Goal: Task Accomplishment & Management: Manage account settings

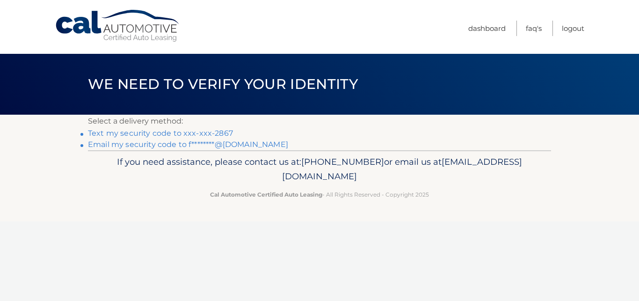
click at [177, 131] on link "Text my security code to xxx-xxx-2867" at bounding box center [160, 133] width 145 height 9
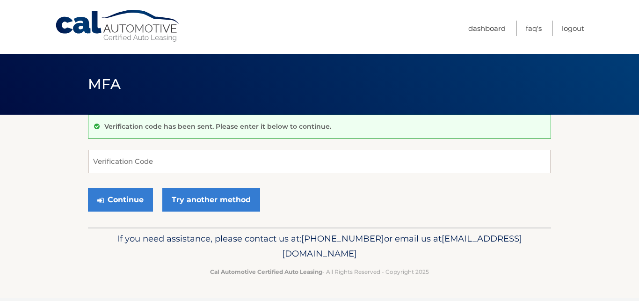
click at [129, 155] on input "Verification Code" at bounding box center [319, 161] width 463 height 23
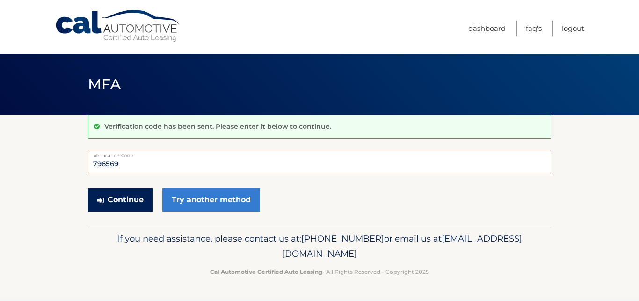
type input "796569"
click at [129, 199] on button "Continue" at bounding box center [120, 199] width 65 height 23
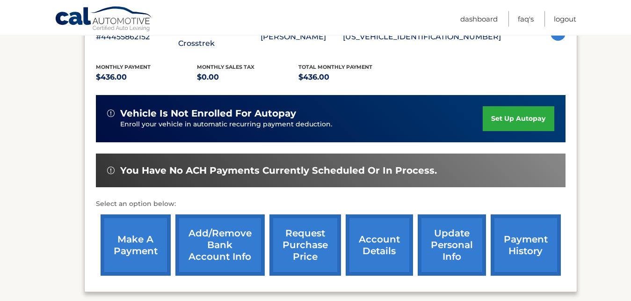
scroll to position [238, 0]
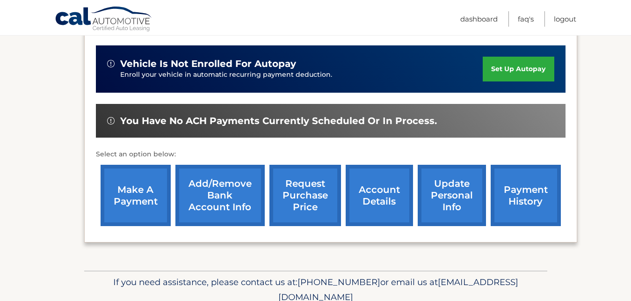
click at [135, 192] on link "make a payment" at bounding box center [136, 195] width 70 height 61
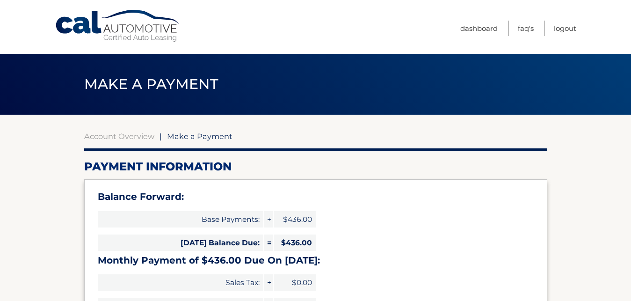
select select "YzhhNzdlZDktYzJmMS00N2RiLWEwMDUtYjA1OTUzMTMwNzU5"
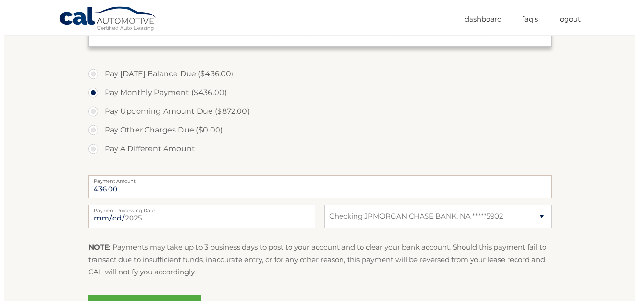
scroll to position [334, 0]
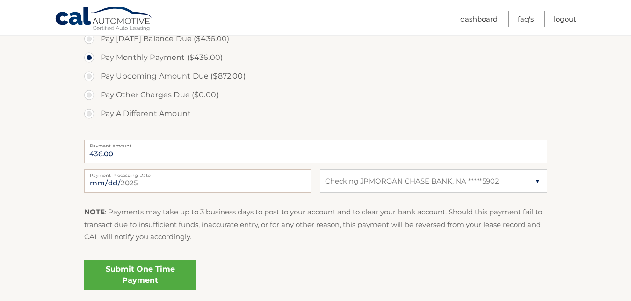
click at [178, 265] on link "Submit One Time Payment" at bounding box center [140, 274] width 112 height 30
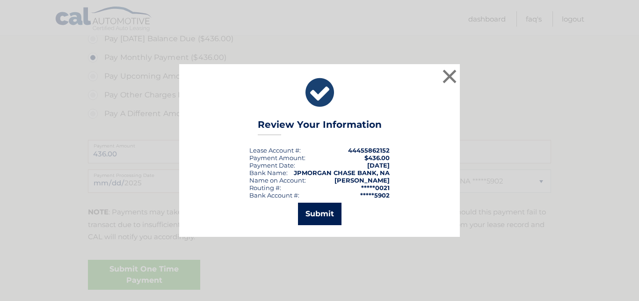
click at [310, 209] on button "Submit" at bounding box center [319, 213] width 43 height 22
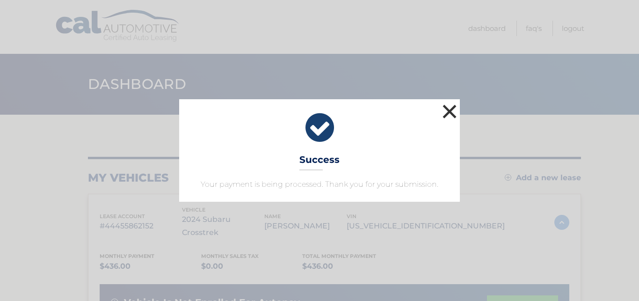
click at [447, 109] on button "×" at bounding box center [449, 111] width 19 height 19
